Goal: Go to known website: Go to known website

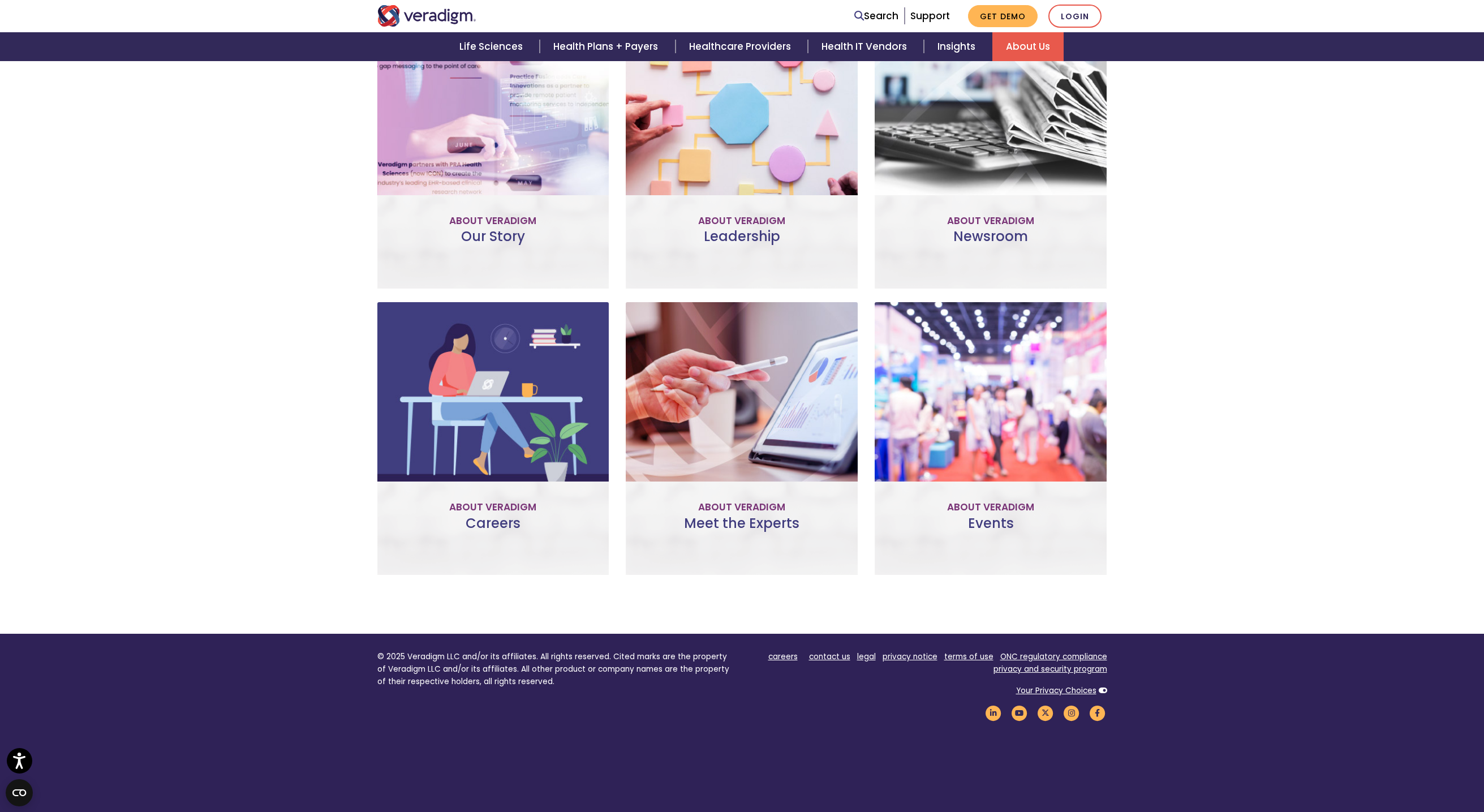
scroll to position [509, 0]
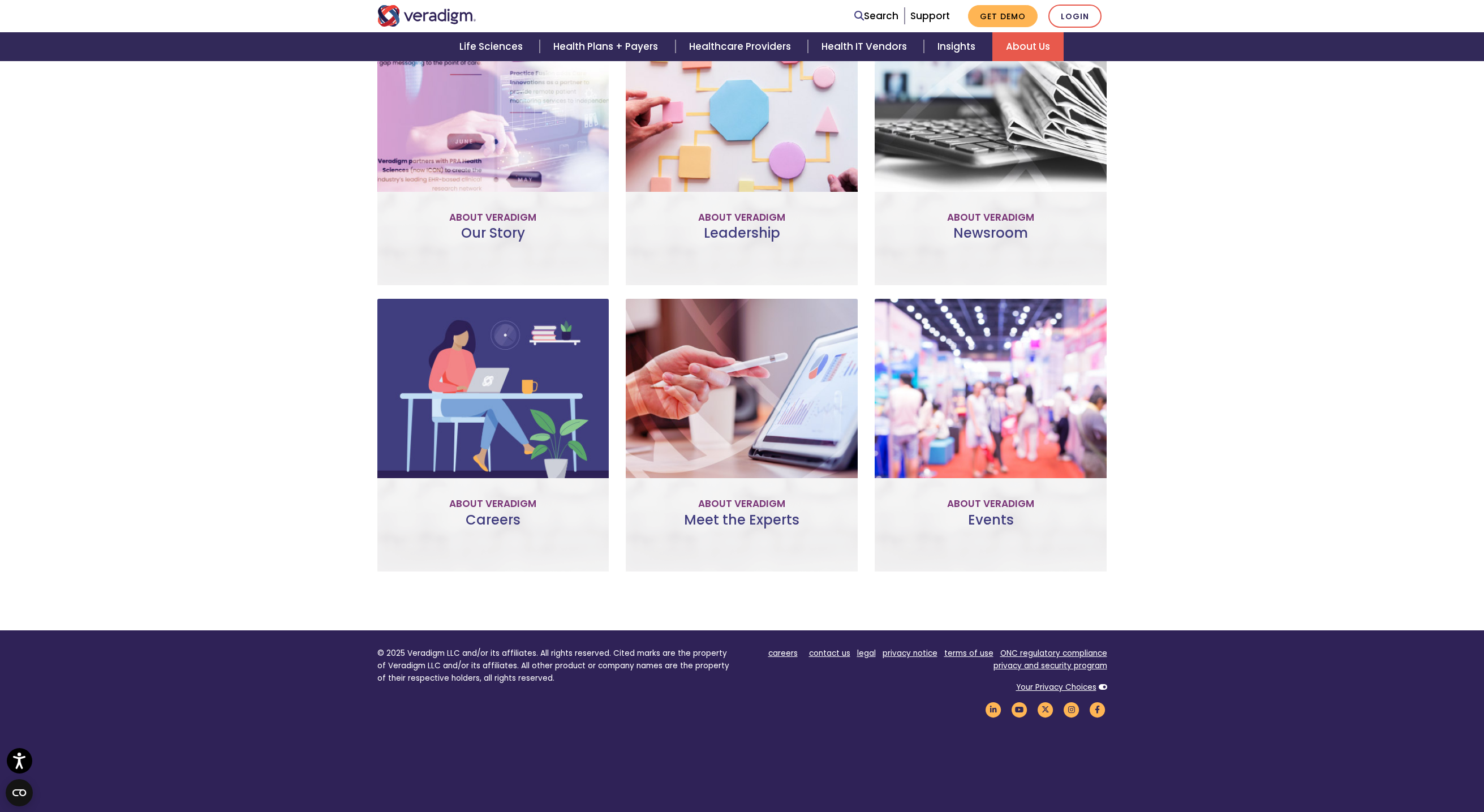
click at [498, 190] on link "Learn More" at bounding box center [493, 191] width 89 height 26
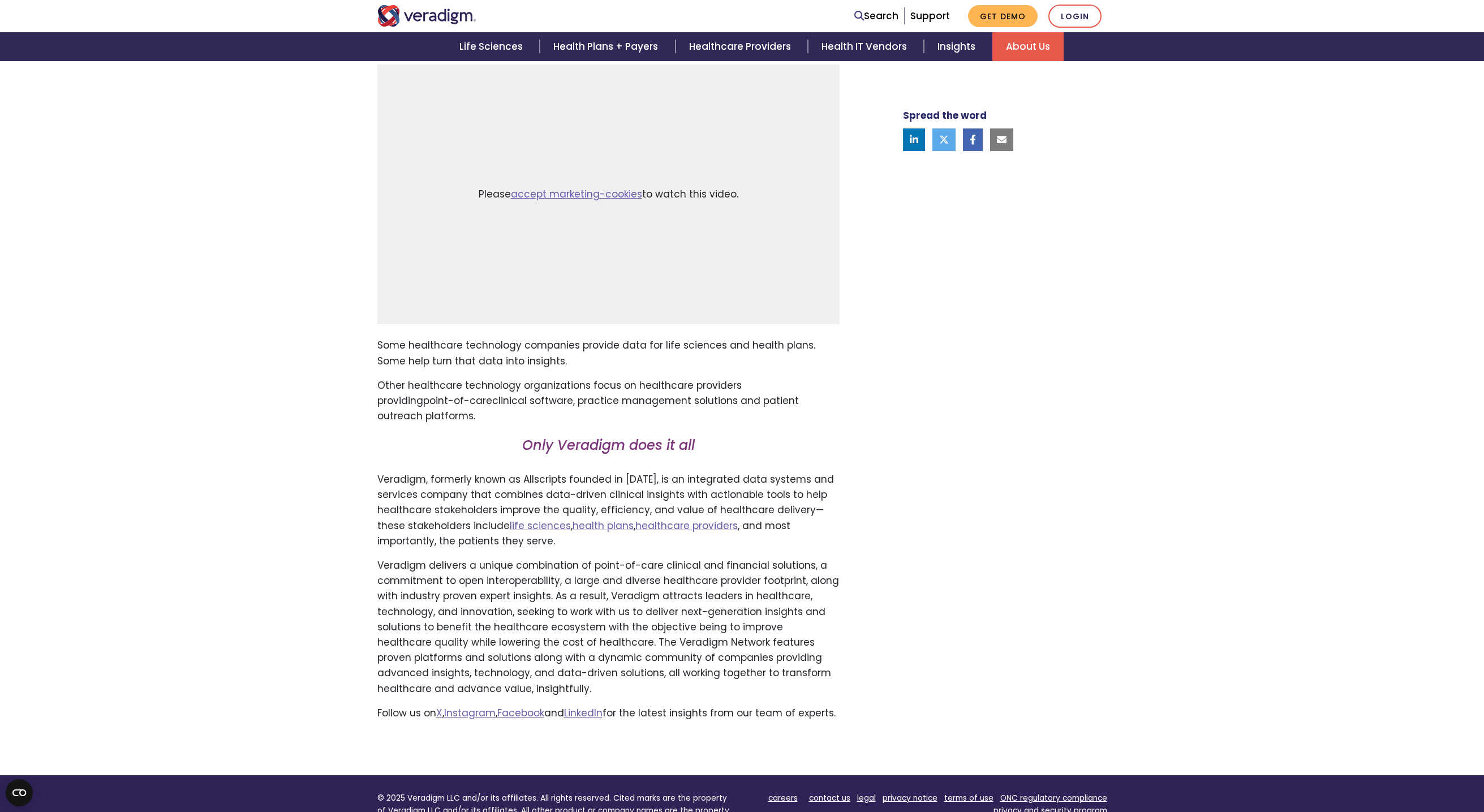
scroll to position [396, 0]
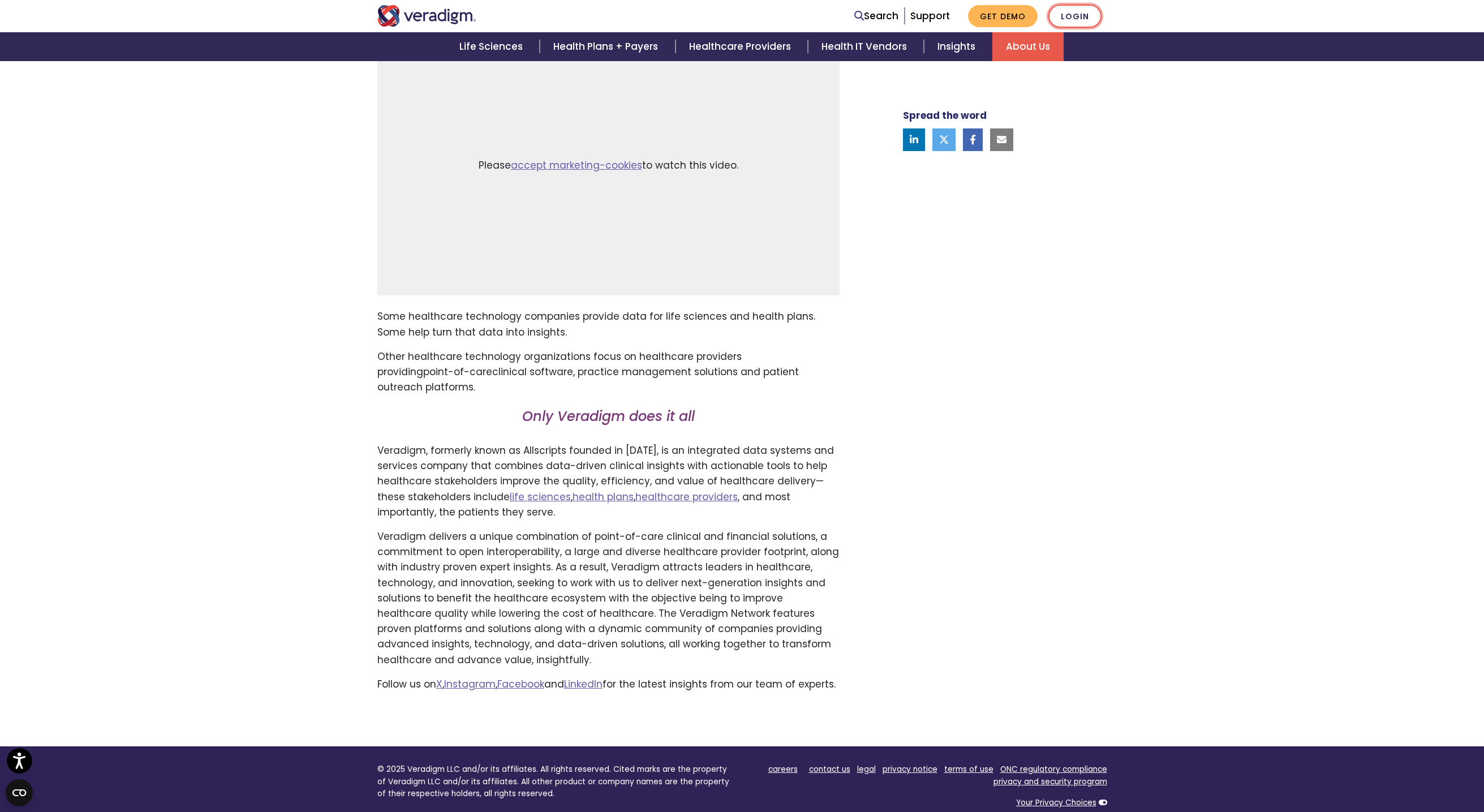
click at [1084, 16] on link "Login" at bounding box center [1074, 16] width 53 height 23
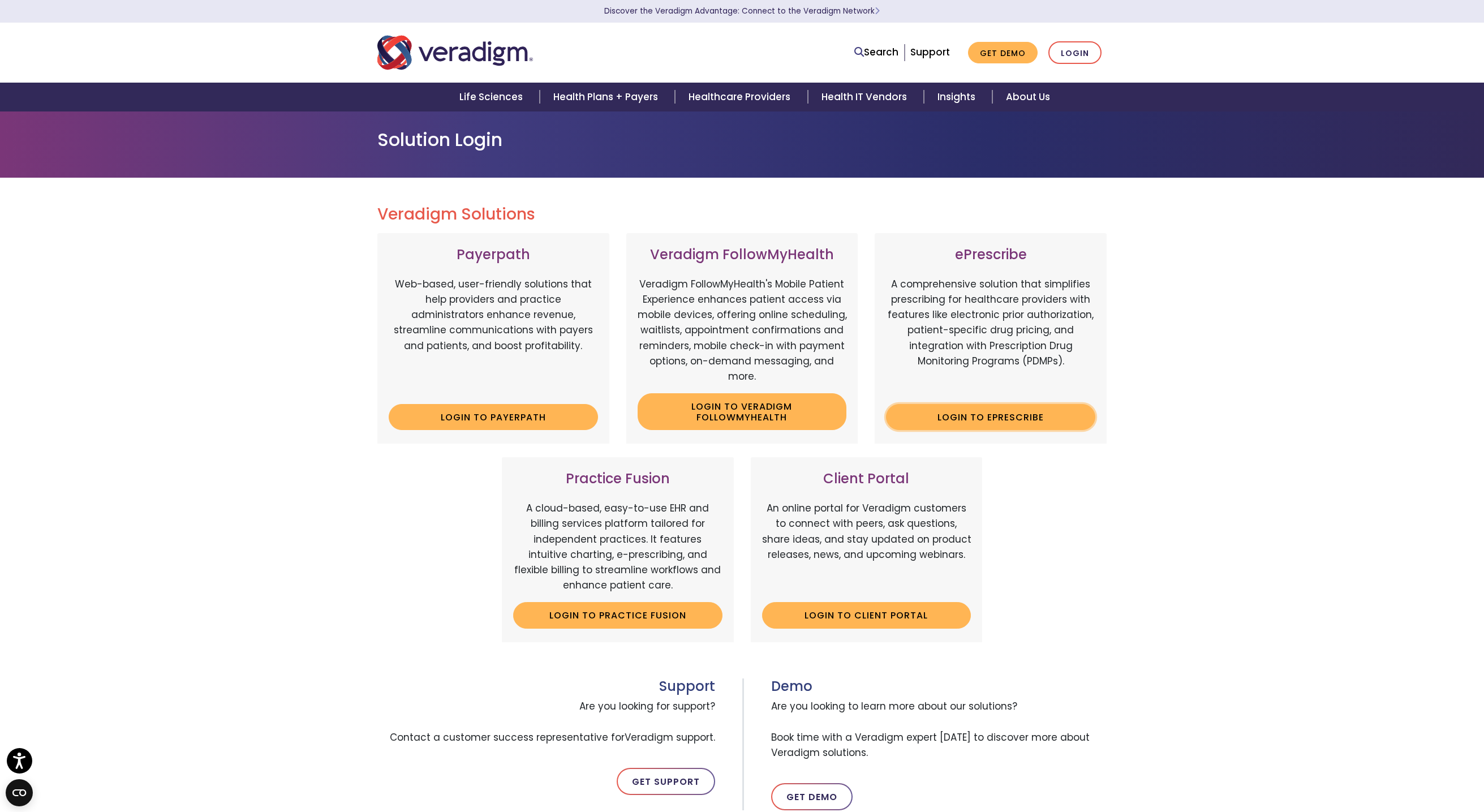
click at [987, 414] on link "Login to ePrescribe" at bounding box center [990, 417] width 209 height 26
